Goal: Transaction & Acquisition: Purchase product/service

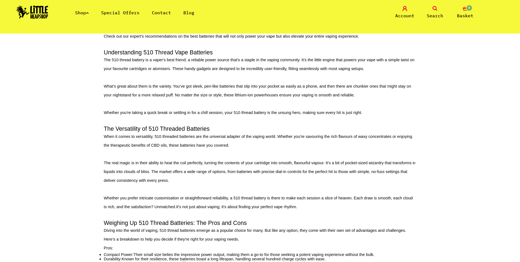
scroll to position [55, 0]
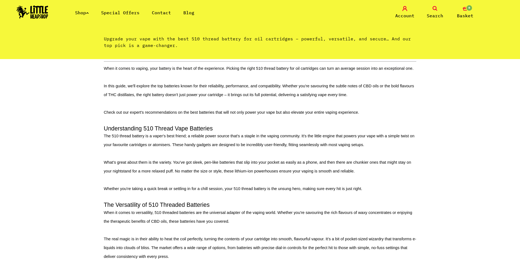
click at [88, 18] on div "Shop Special Offers Contact Blog Account Search 0 Basket" at bounding box center [260, 12] width 520 height 25
click at [91, 12] on ul "Shop Special Offers Contact Blog" at bounding box center [141, 12] width 132 height 7
click at [89, 12] on icon at bounding box center [87, 13] width 3 height 2
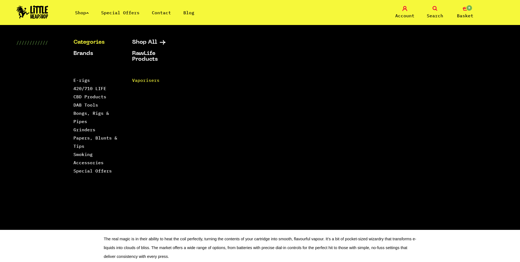
click at [150, 80] on link "Vaporisers" at bounding box center [145, 79] width 27 height 5
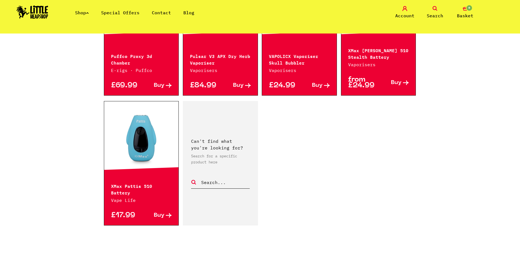
scroll to position [768, 0]
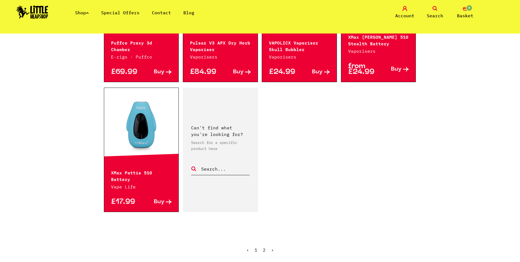
click at [265, 247] on link "2" at bounding box center [264, 249] width 3 height 5
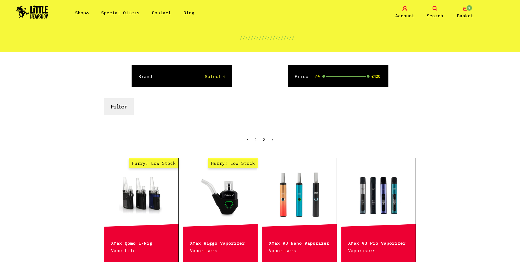
scroll to position [110, 0]
